Goal: Task Accomplishment & Management: Complete application form

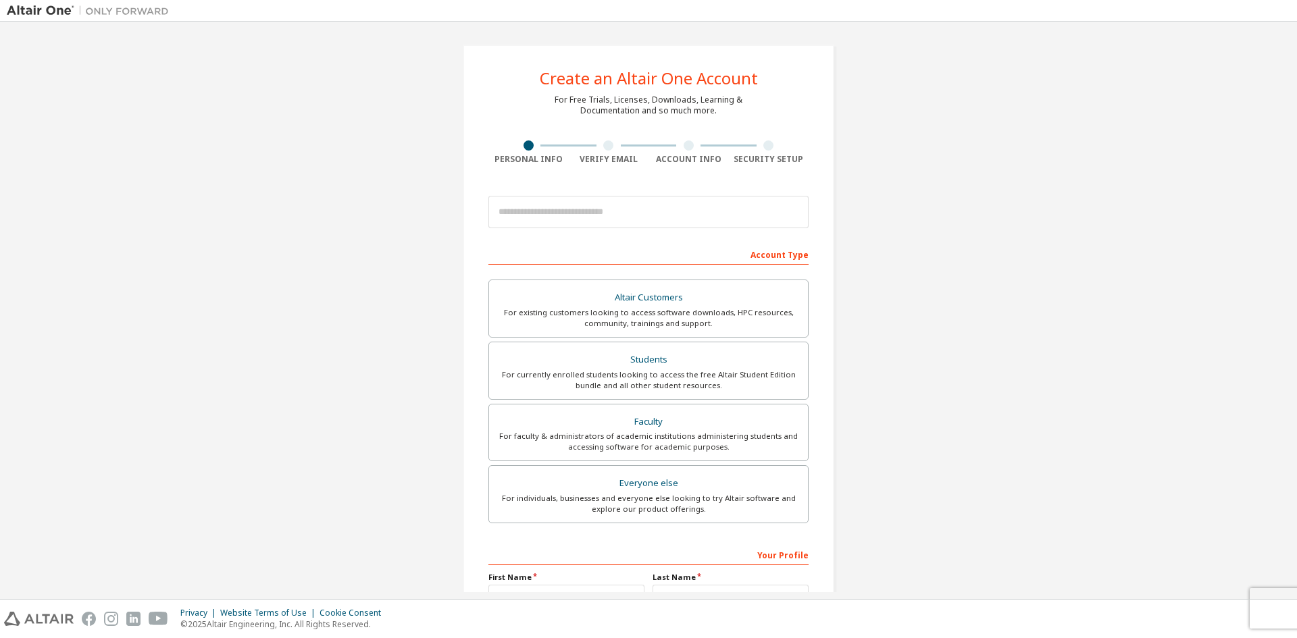
drag, startPoint x: 0, startPoint y: 0, endPoint x: 882, endPoint y: 234, distance: 912.9
click at [882, 234] on div "Create an Altair One Account For Free Trials, Licenses, Downloads, Learning & D…" at bounding box center [649, 386] width 1284 height 716
click at [589, 213] on input "email" at bounding box center [649, 212] width 320 height 32
click at [861, 231] on div "Create an Altair One Account For Free Trials, Licenses, Downloads, Learning & D…" at bounding box center [649, 386] width 1284 height 716
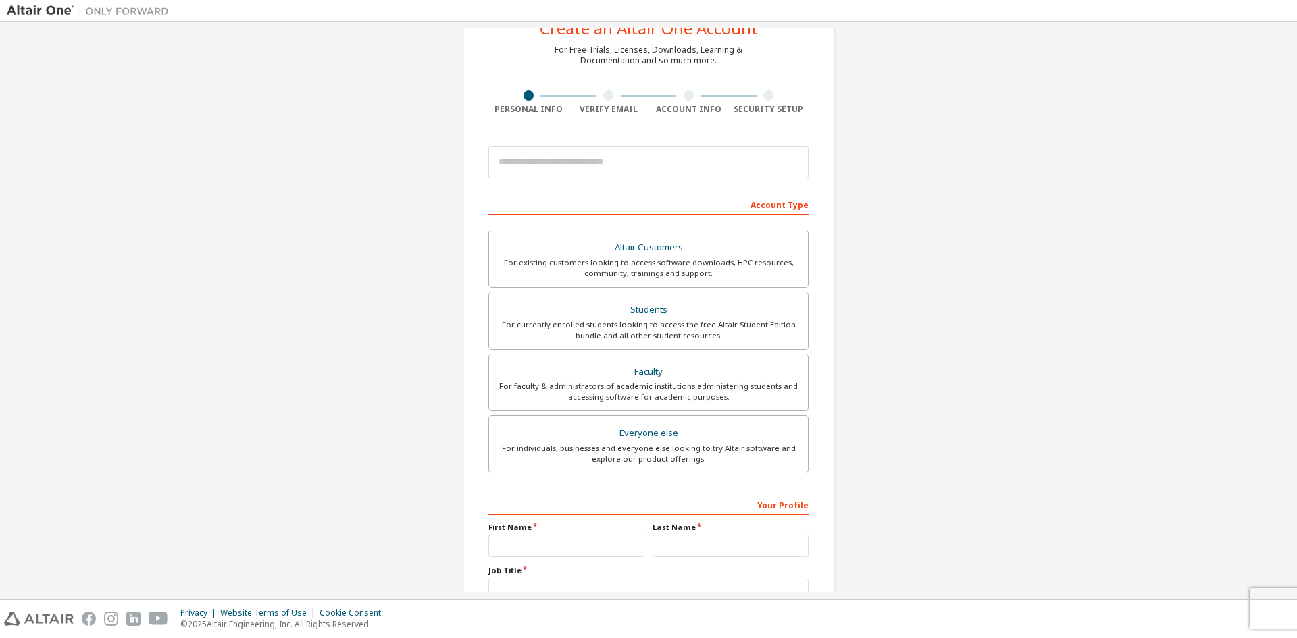
scroll to position [16, 0]
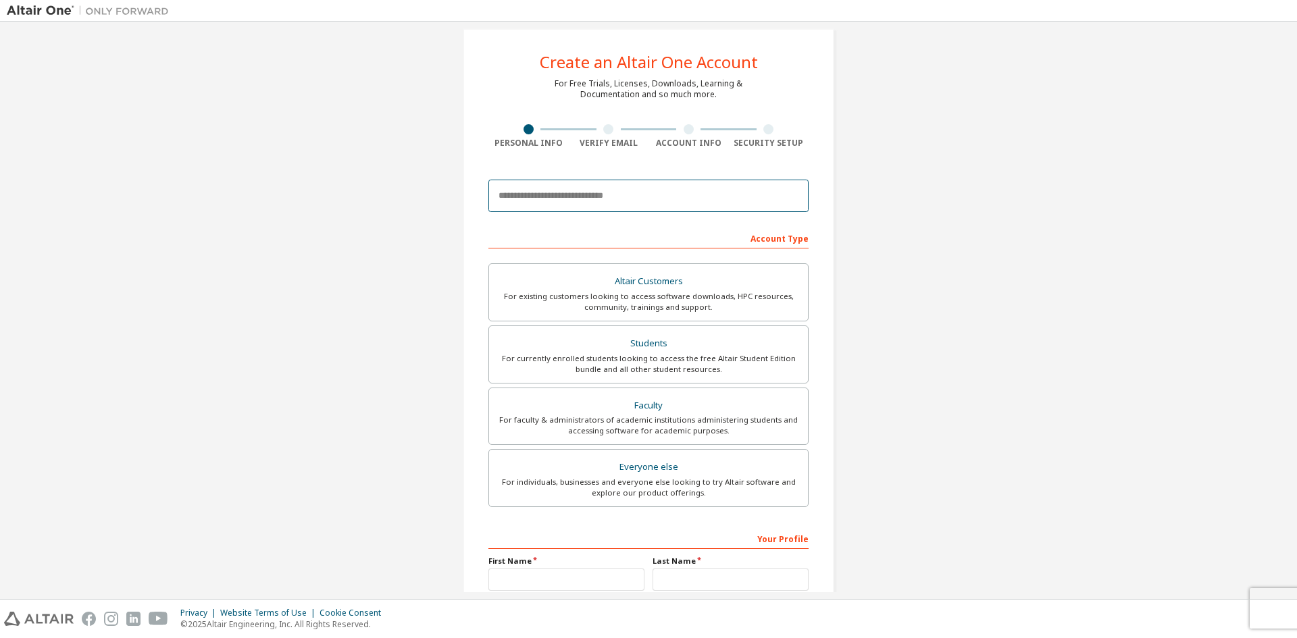
click at [647, 203] on input "email" at bounding box center [649, 196] width 320 height 32
click at [926, 353] on div "Create an Altair One Account For Free Trials, Licenses, Downloads, Learning & D…" at bounding box center [649, 370] width 1284 height 716
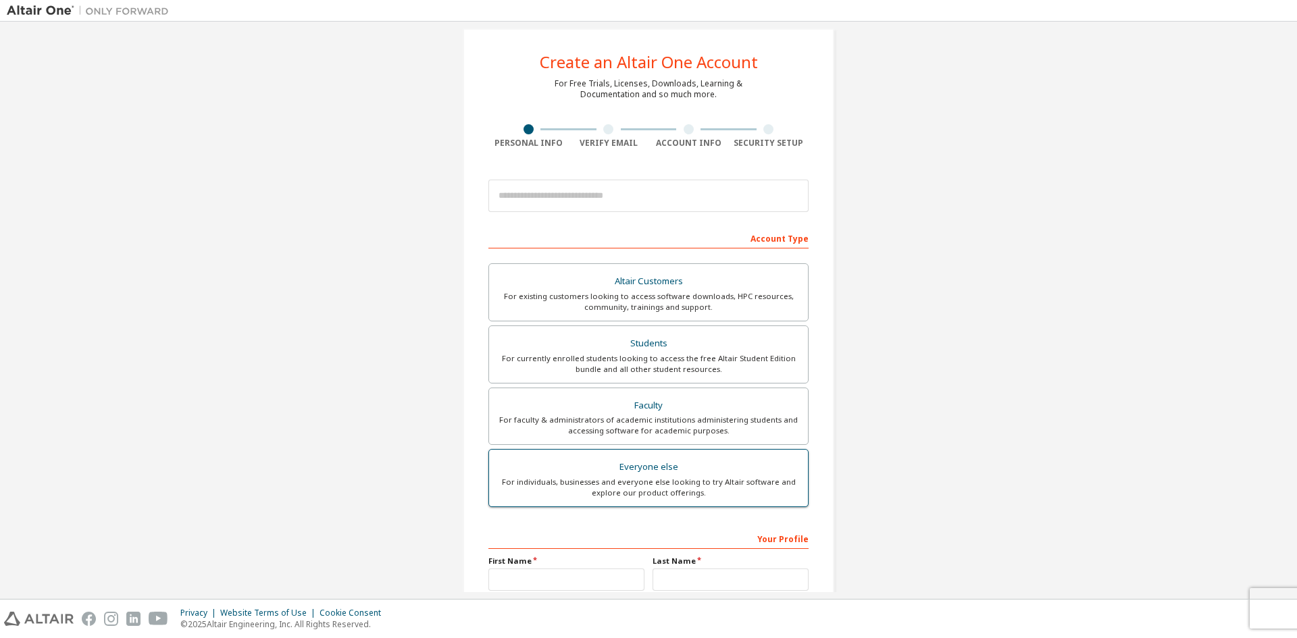
click at [695, 475] on div "Everyone else" at bounding box center [648, 467] width 303 height 19
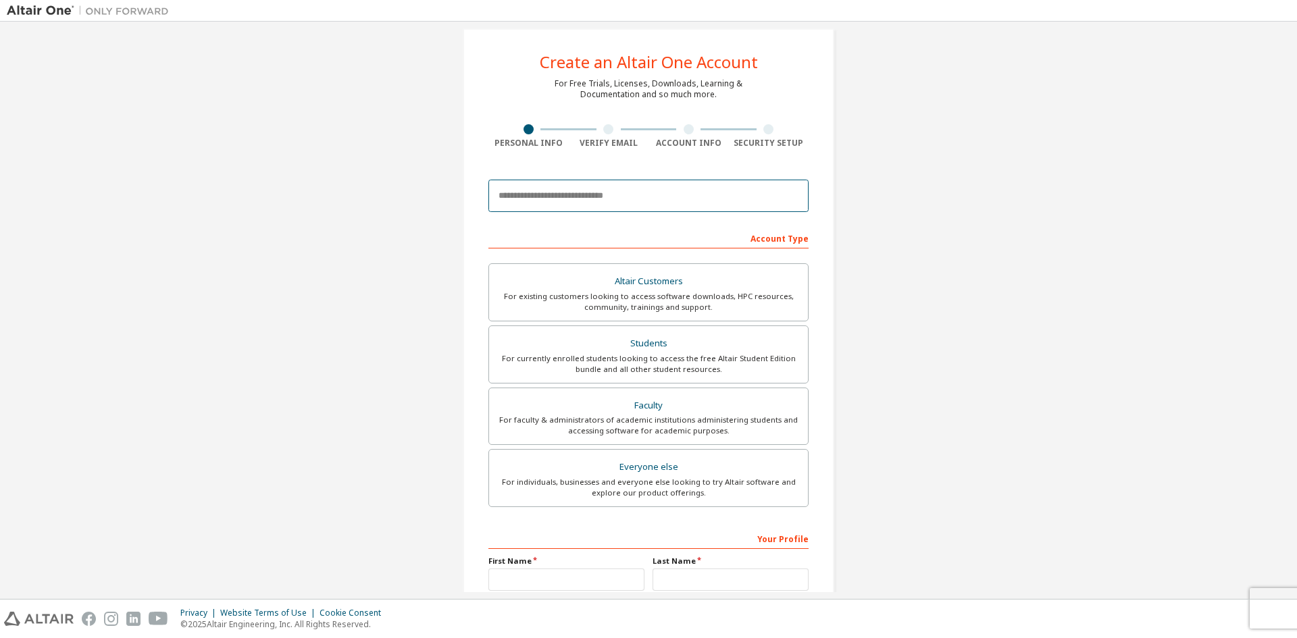
click at [572, 199] on input "email" at bounding box center [649, 196] width 320 height 32
click at [365, 335] on div "Create an Altair One Account For Free Trials, Licenses, Downloads, Learning & D…" at bounding box center [649, 370] width 1284 height 716
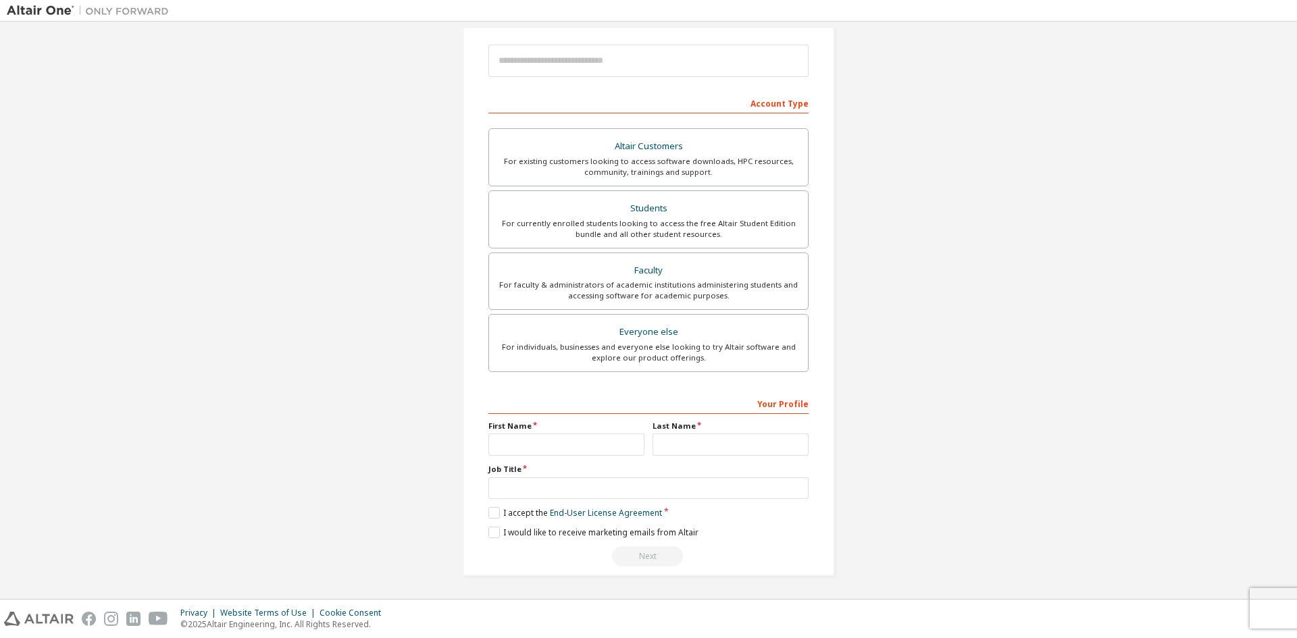
scroll to position [0, 0]
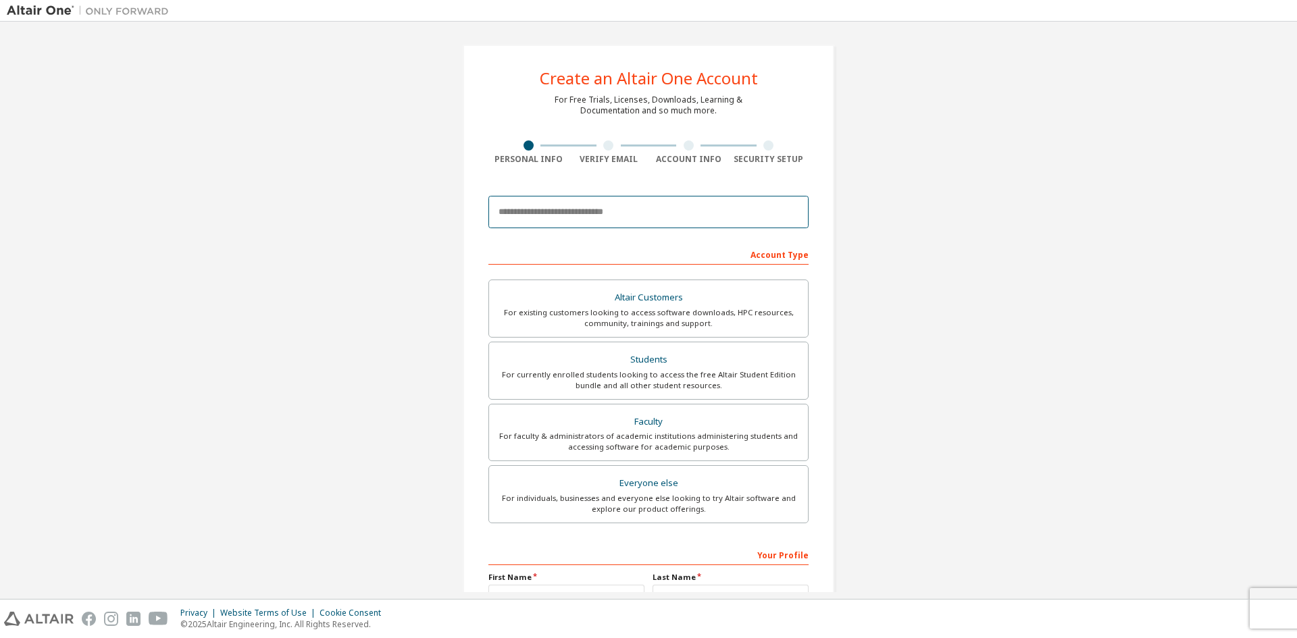
click at [589, 213] on input "email" at bounding box center [649, 212] width 320 height 32
click at [409, 278] on div "Create an Altair One Account For Free Trials, Licenses, Downloads, Learning & D…" at bounding box center [649, 386] width 1284 height 716
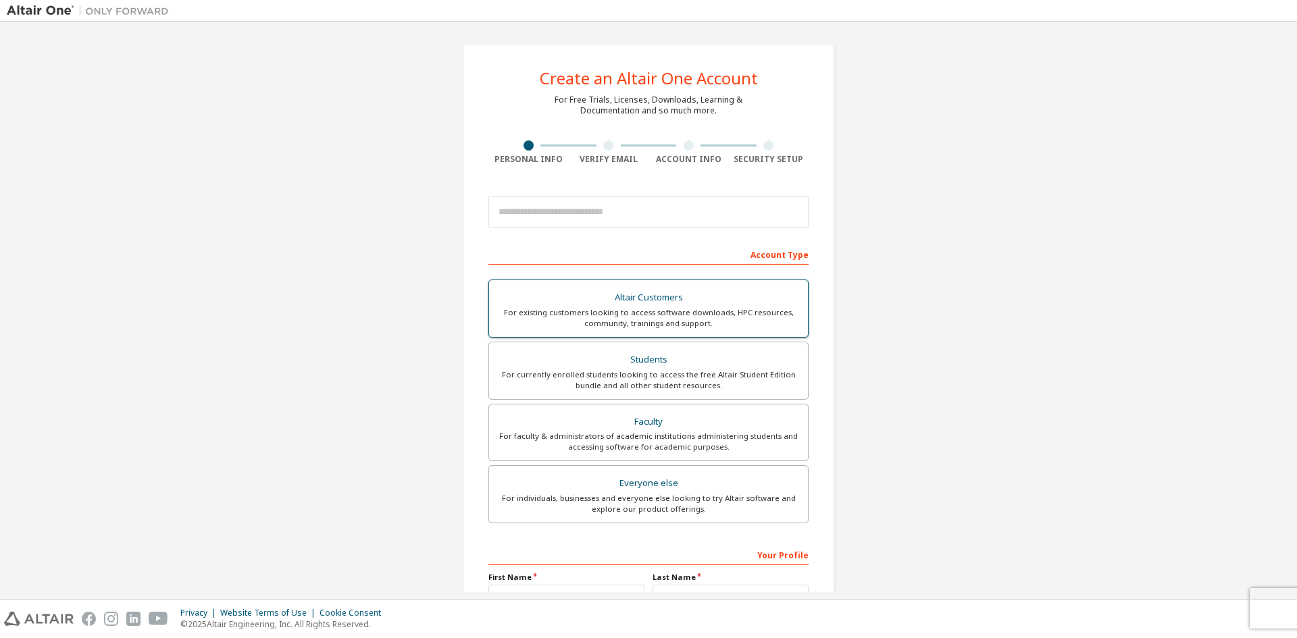
click at [530, 297] on div "Altair Customers" at bounding box center [648, 298] width 303 height 19
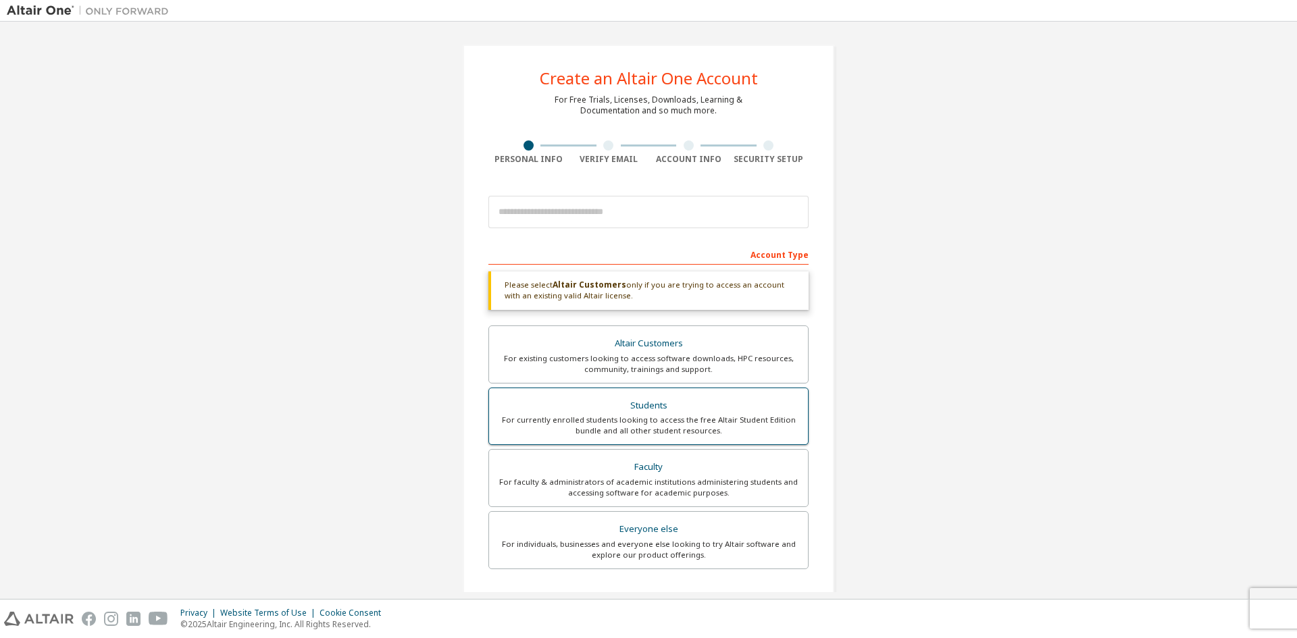
click at [545, 393] on label "Students For currently enrolled students looking to access the free Altair Stud…" at bounding box center [649, 417] width 320 height 58
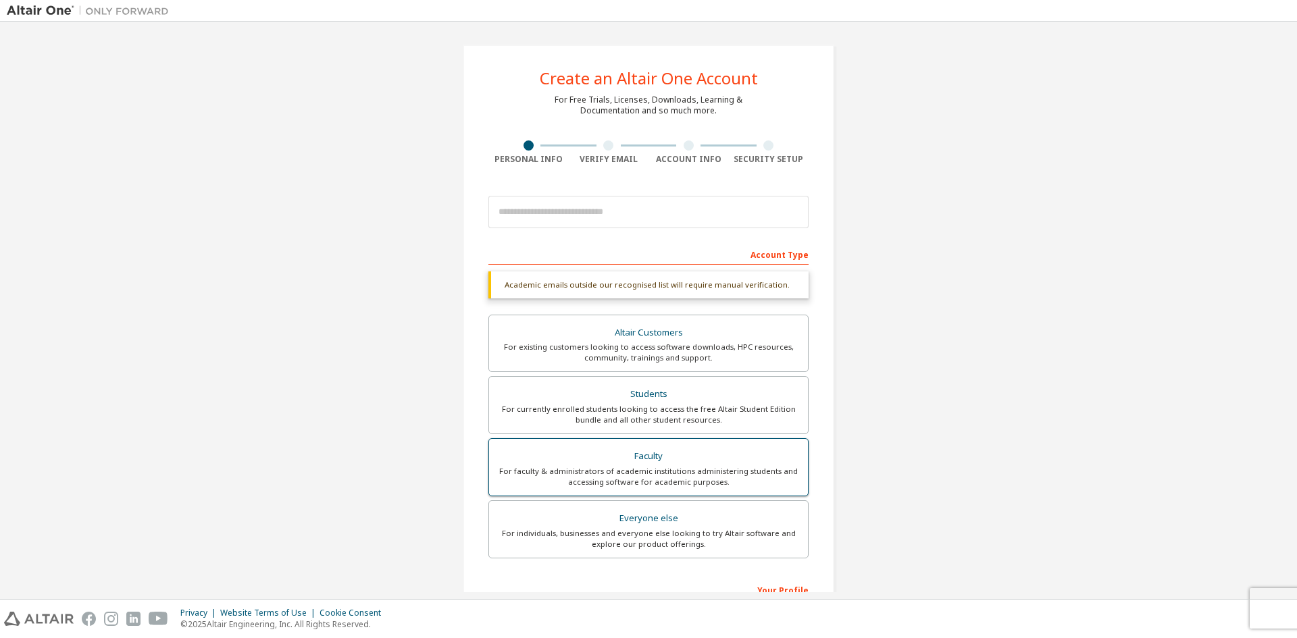
click at [545, 460] on div "Faculty" at bounding box center [648, 456] width 303 height 19
click at [555, 539] on div "For individuals, businesses and everyone else looking to try Altair software an…" at bounding box center [648, 539] width 303 height 22
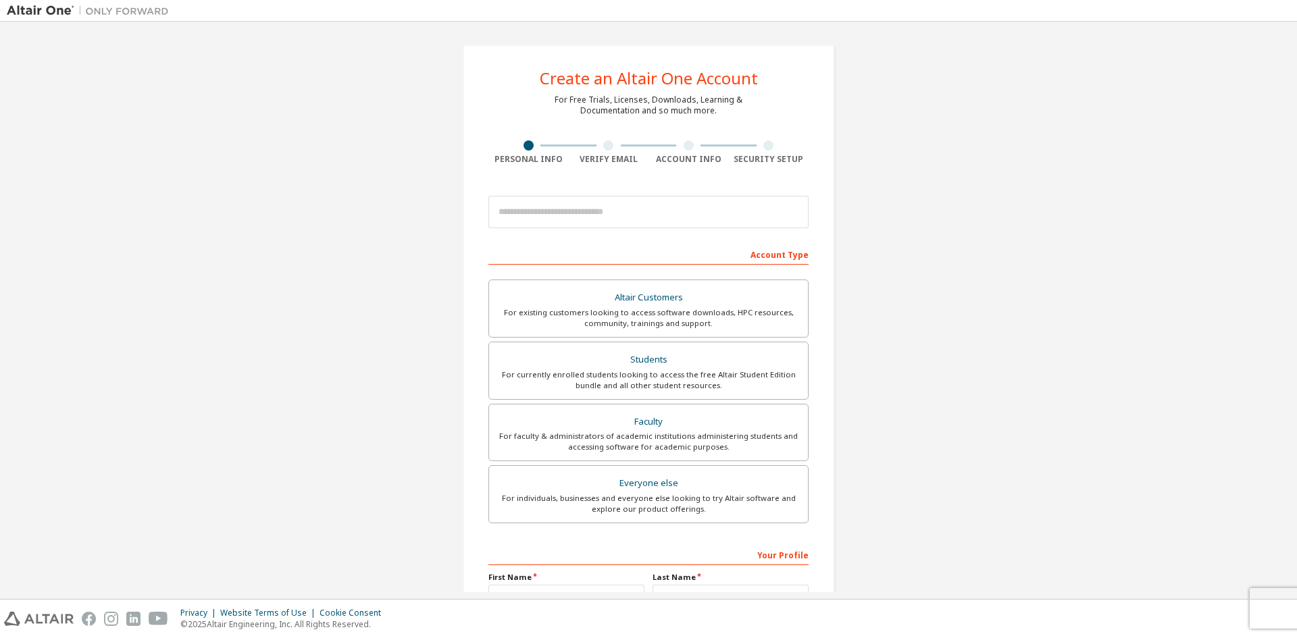
click at [1033, 262] on div "Create an Altair One Account For Free Trials, Licenses, Downloads, Learning & D…" at bounding box center [649, 386] width 1284 height 716
